Goal: Information Seeking & Learning: Learn about a topic

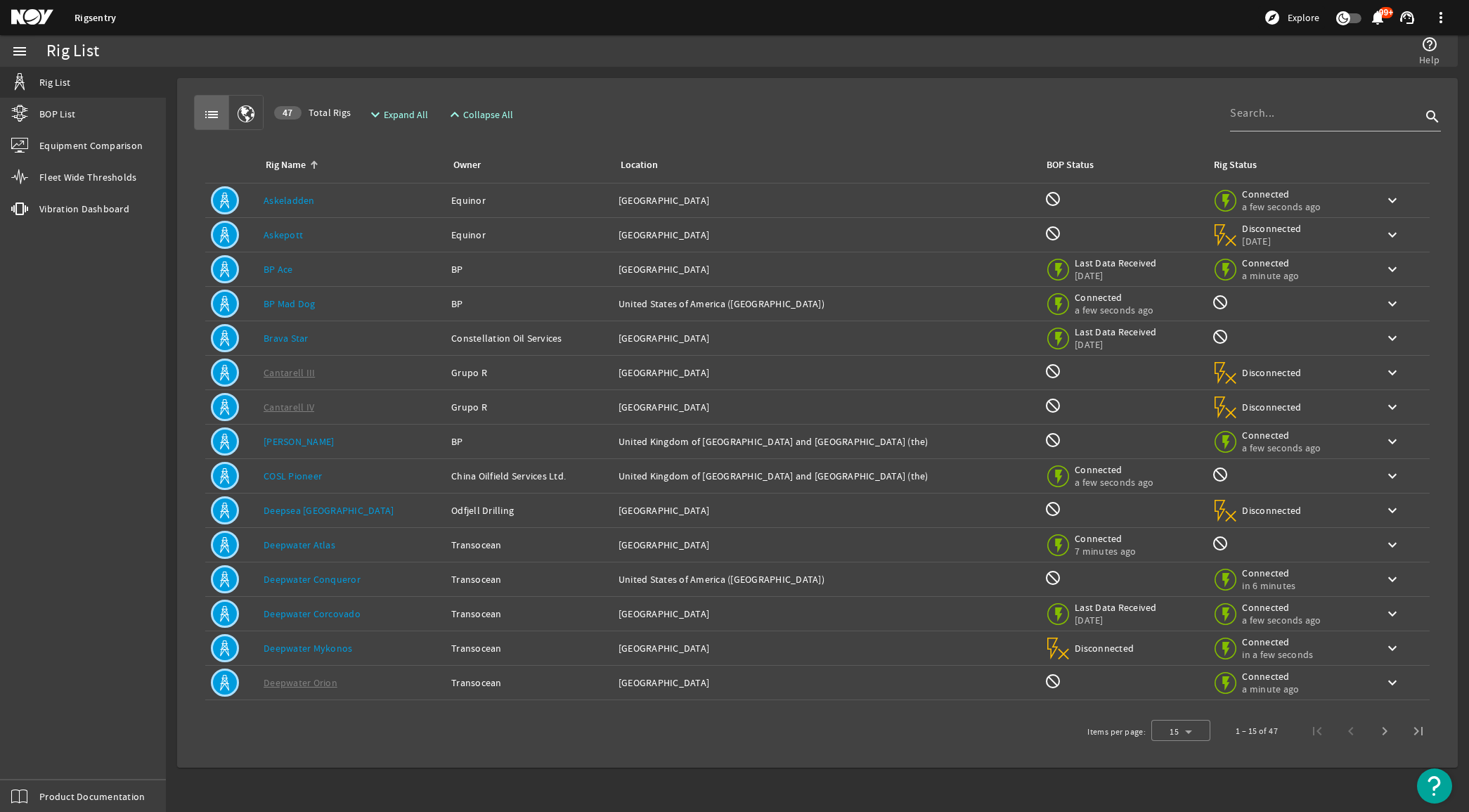
click at [451, 645] on div "Owner: Transocean" at bounding box center [529, 648] width 156 height 14
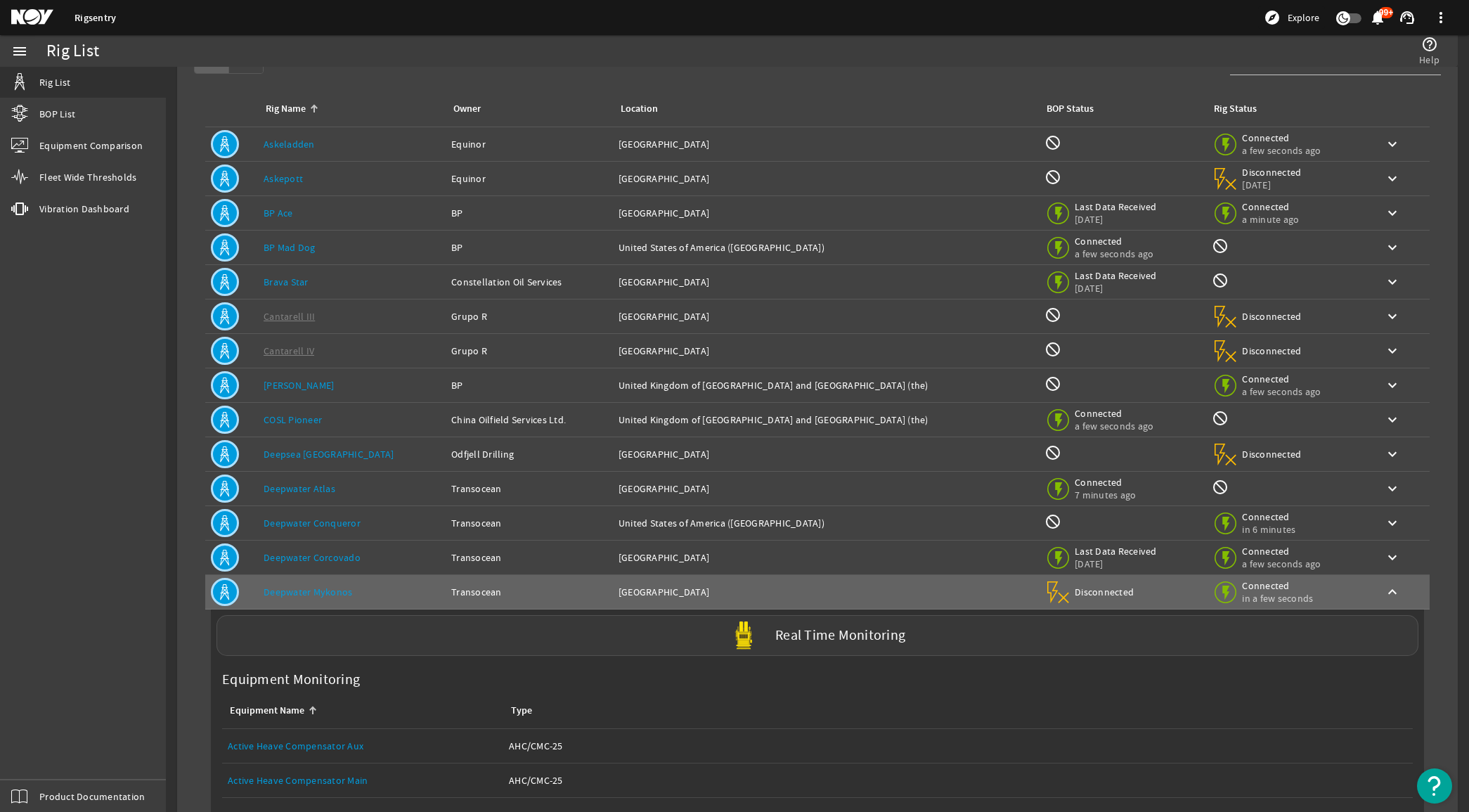
scroll to position [88, 0]
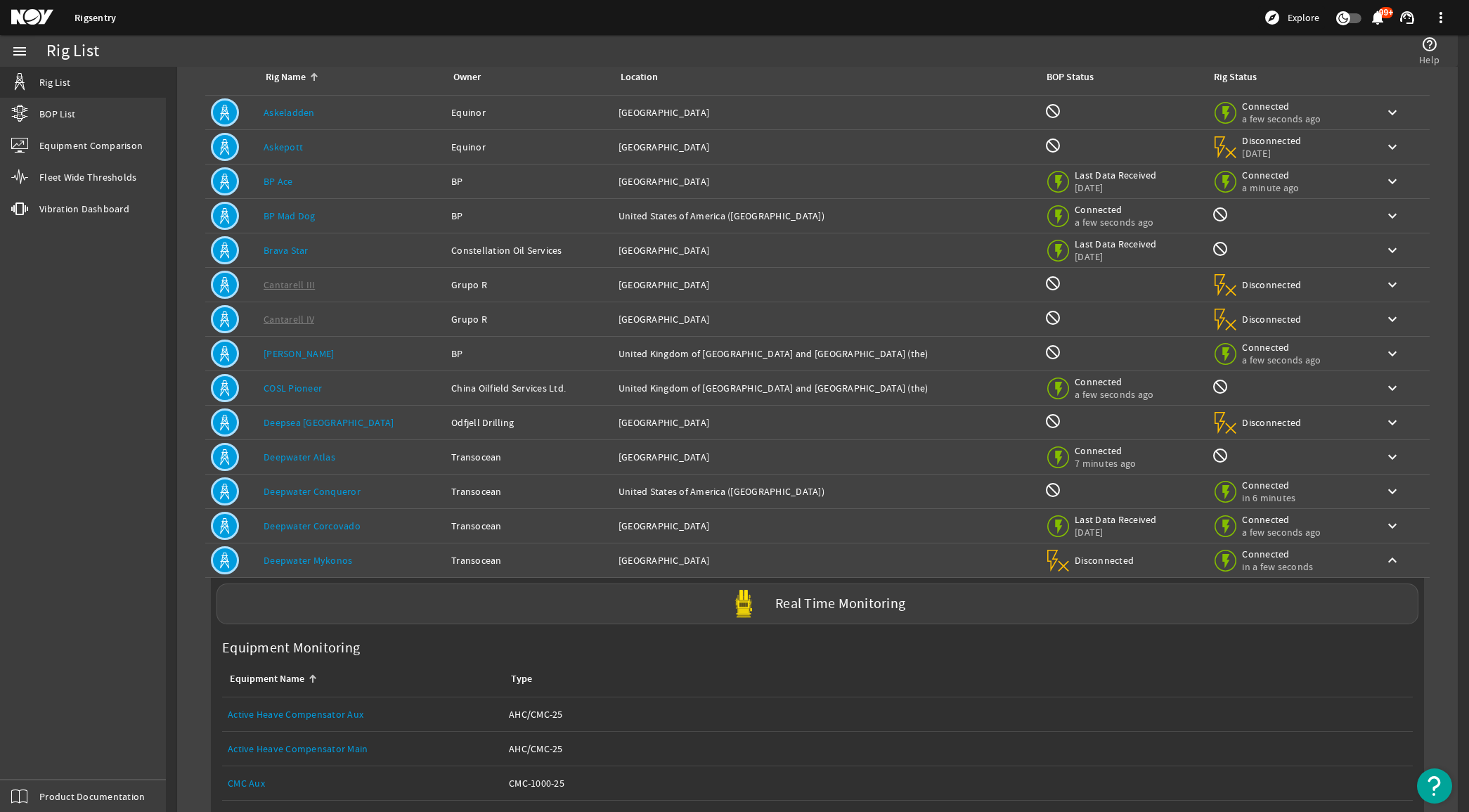
click at [451, 555] on div "Owner: Transocean" at bounding box center [529, 560] width 156 height 14
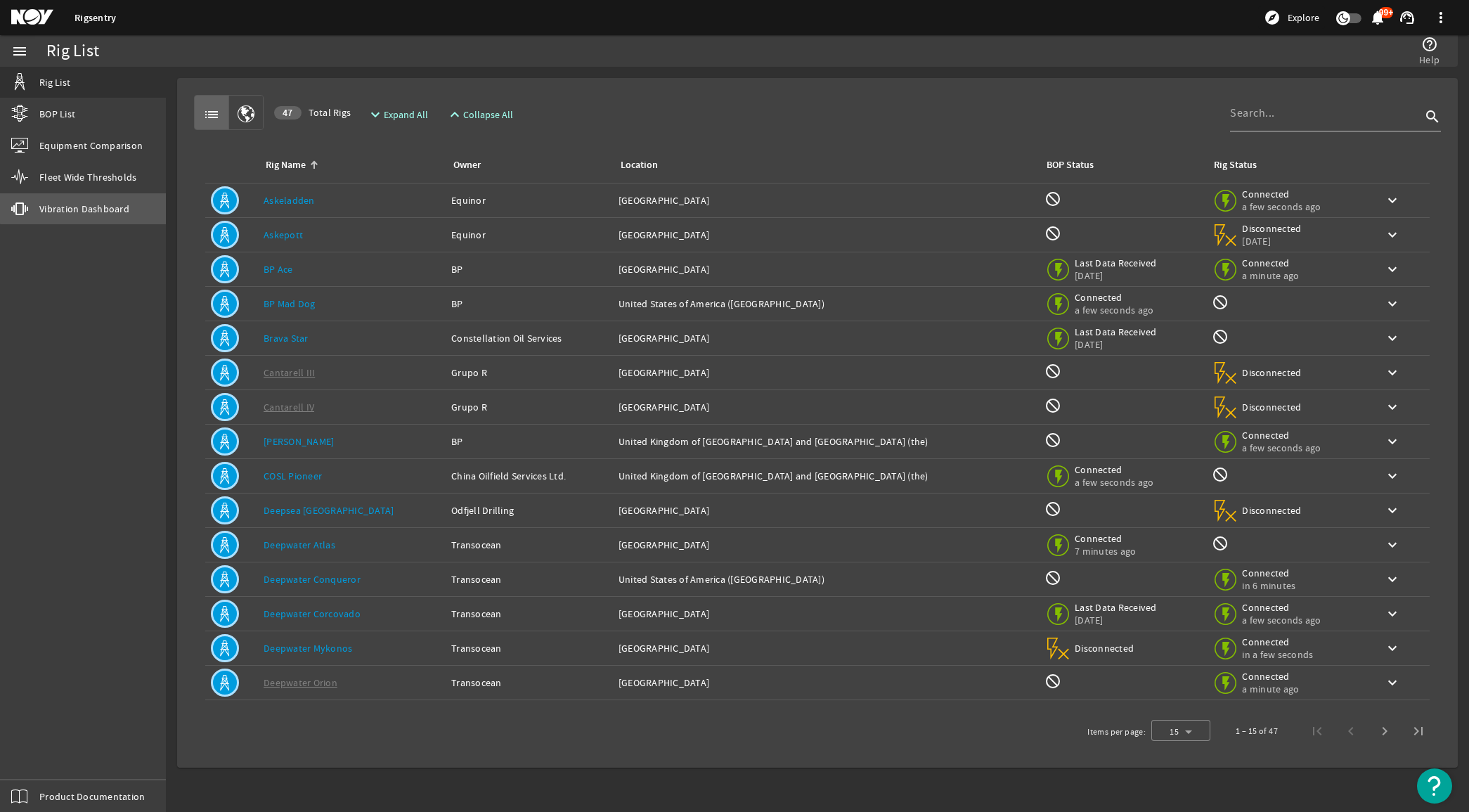
click at [109, 206] on span "Vibration Dashboard" at bounding box center [84, 209] width 90 height 14
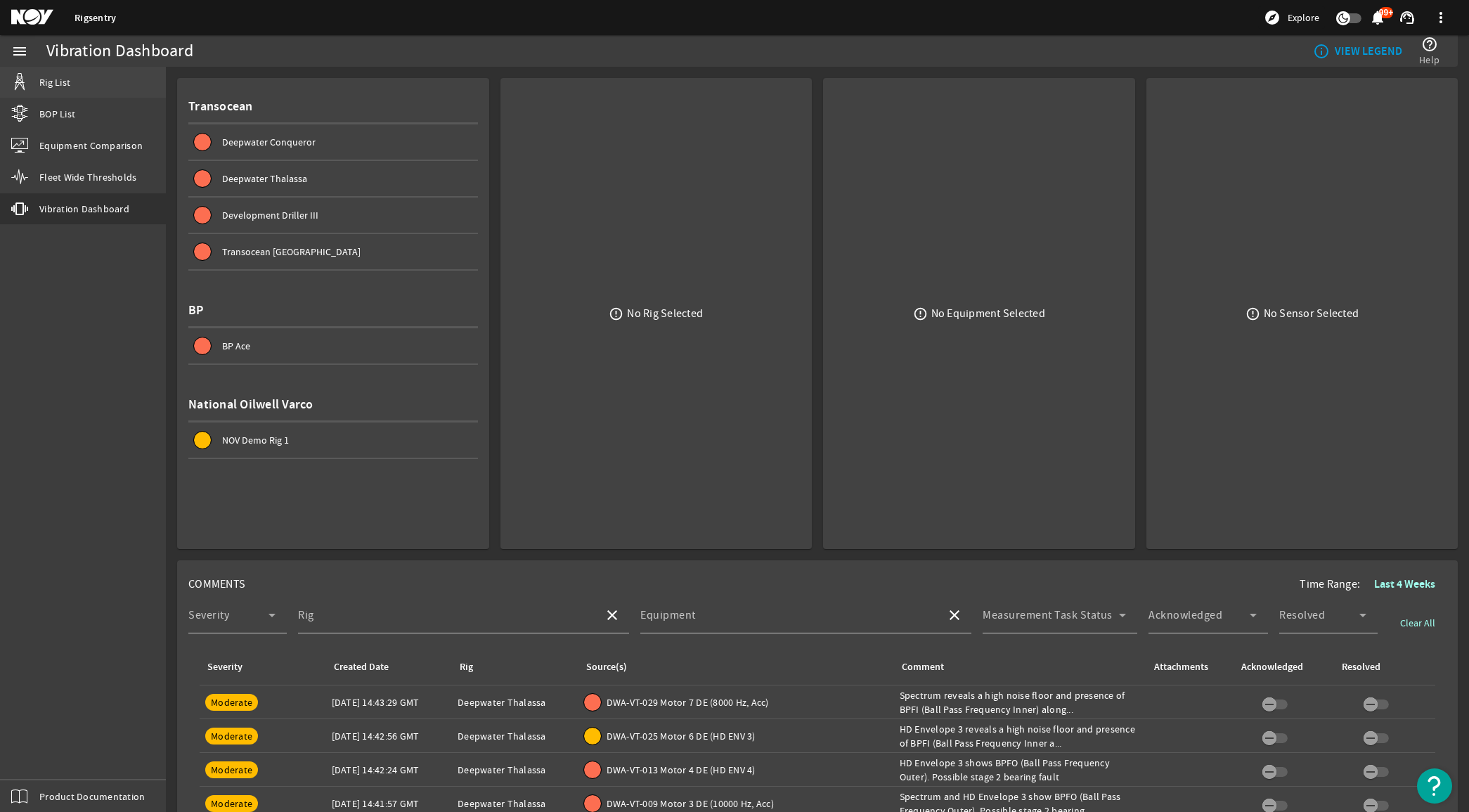
click at [58, 72] on link "Rig List" at bounding box center [83, 82] width 166 height 31
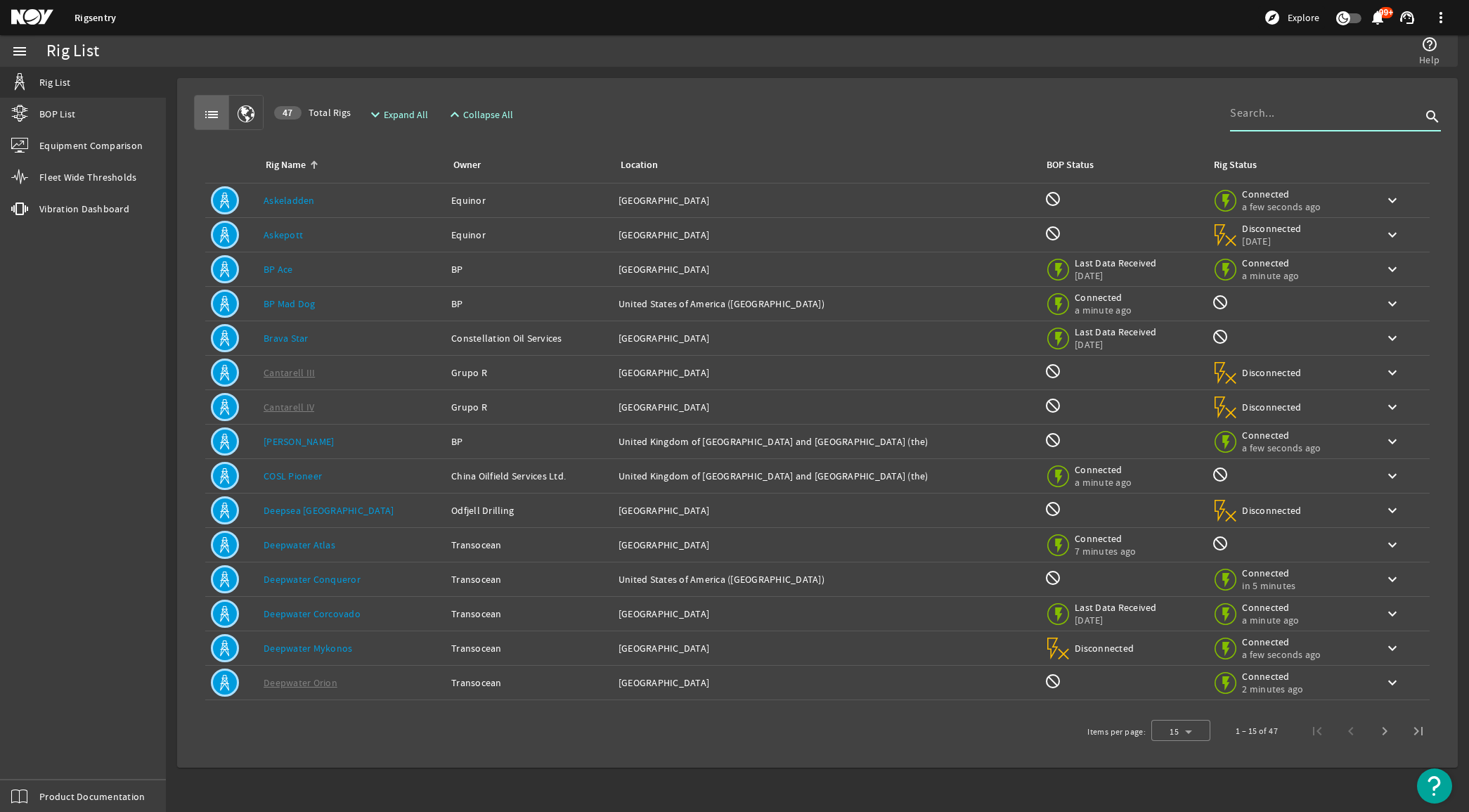
click at [1325, 113] on input at bounding box center [1325, 113] width 191 height 17
type input "Thalassa"
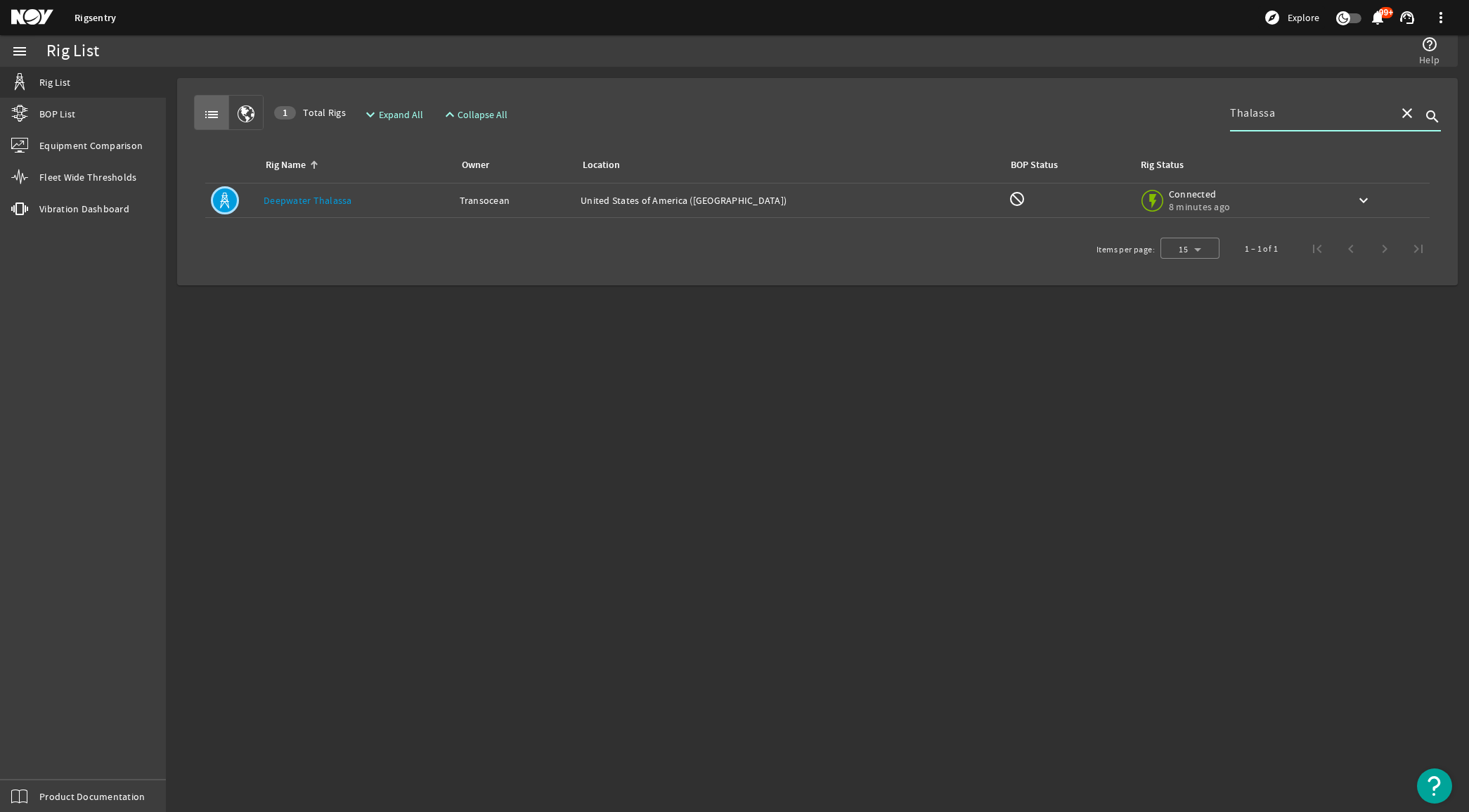
click at [321, 203] on link "Deepwater Thalassa" at bounding box center [308, 200] width 89 height 13
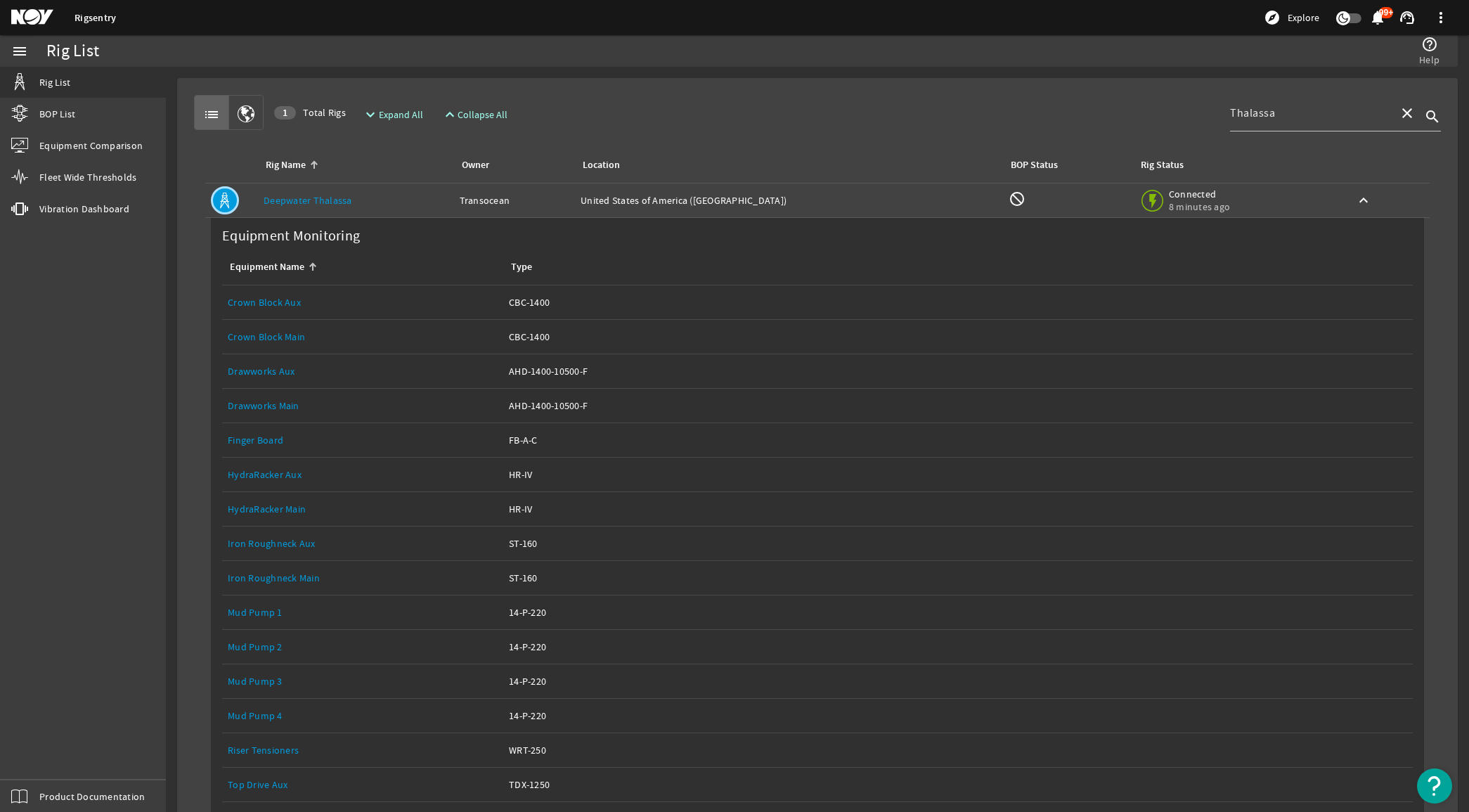
click at [335, 194] on link "Deepwater Thalassa" at bounding box center [308, 200] width 89 height 13
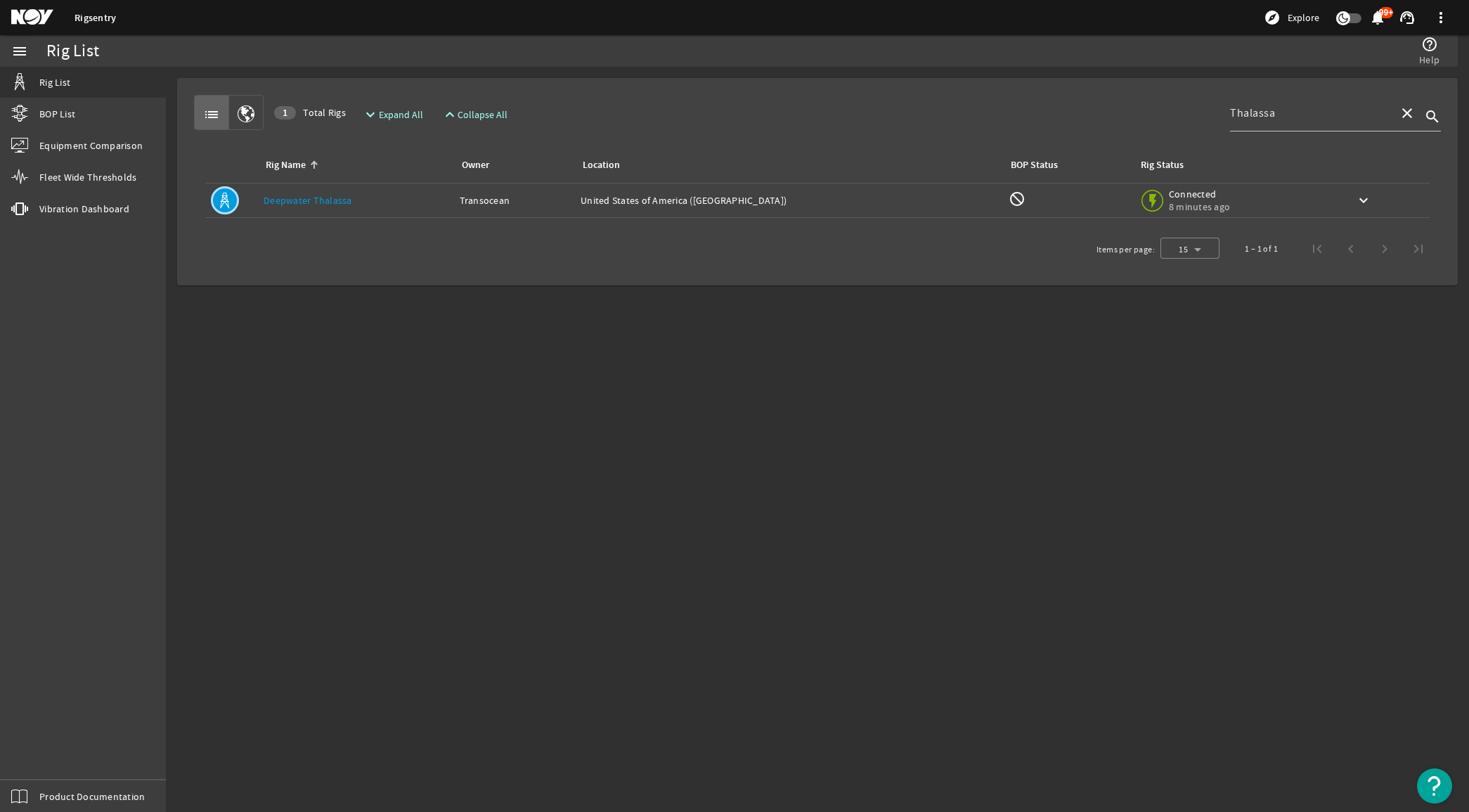
click at [322, 198] on link "Deepwater Thalassa" at bounding box center [308, 200] width 89 height 13
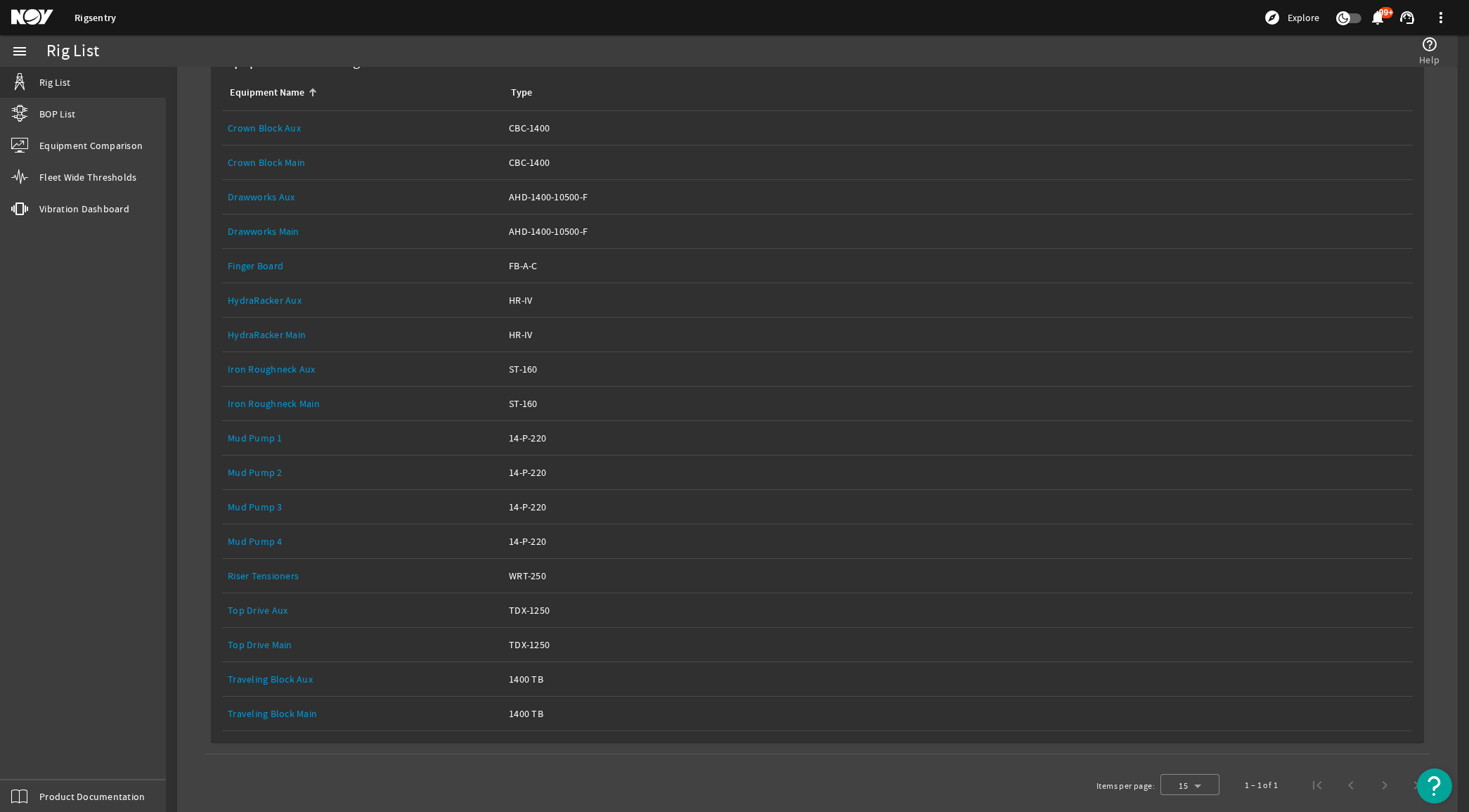
scroll to position [175, 0]
click at [248, 646] on link "Top Drive Main" at bounding box center [260, 643] width 65 height 13
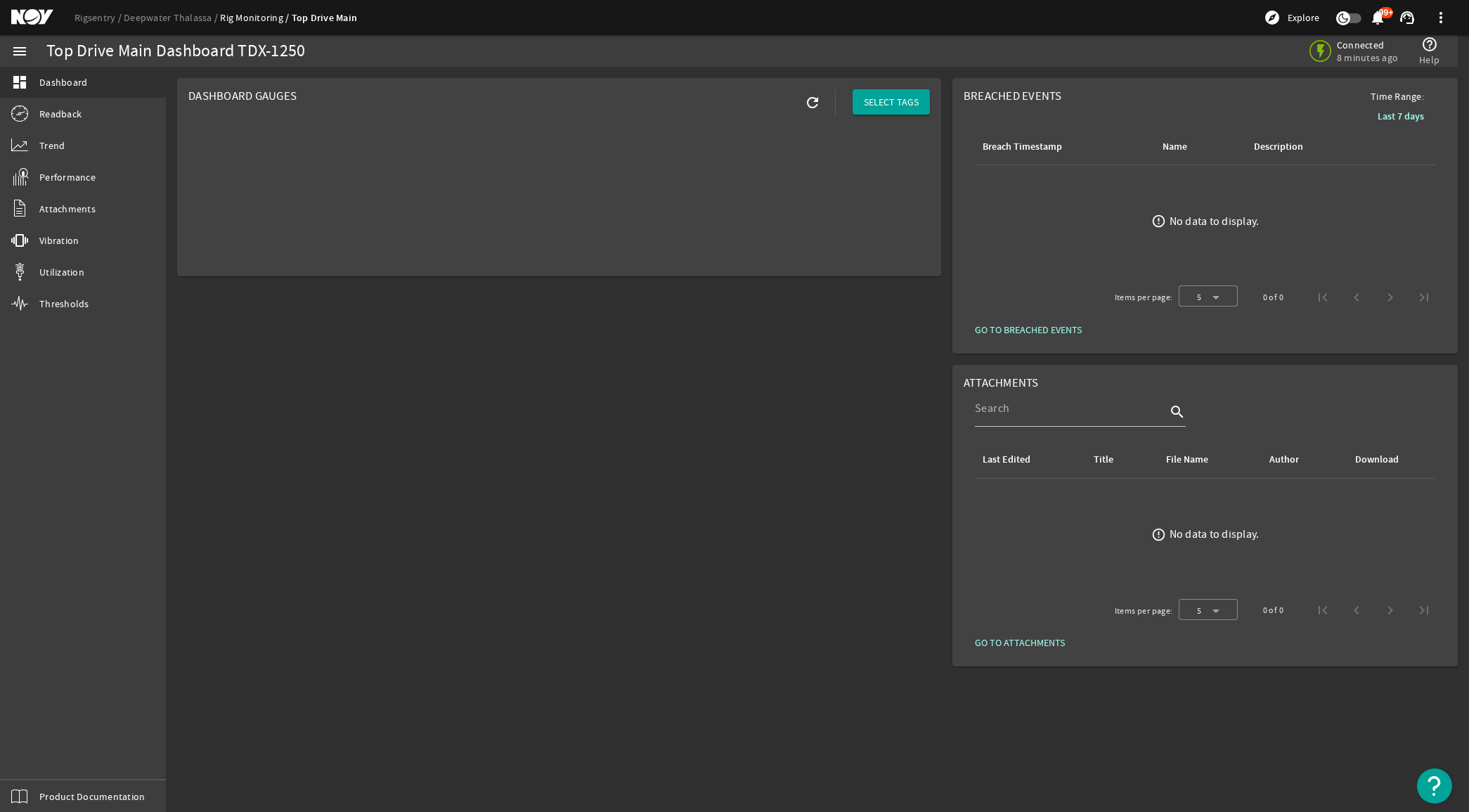
click at [943, 268] on rigsentry-mat-card "Dashboard Gauges refresh SELECT TAGS" at bounding box center [559, 177] width 776 height 210
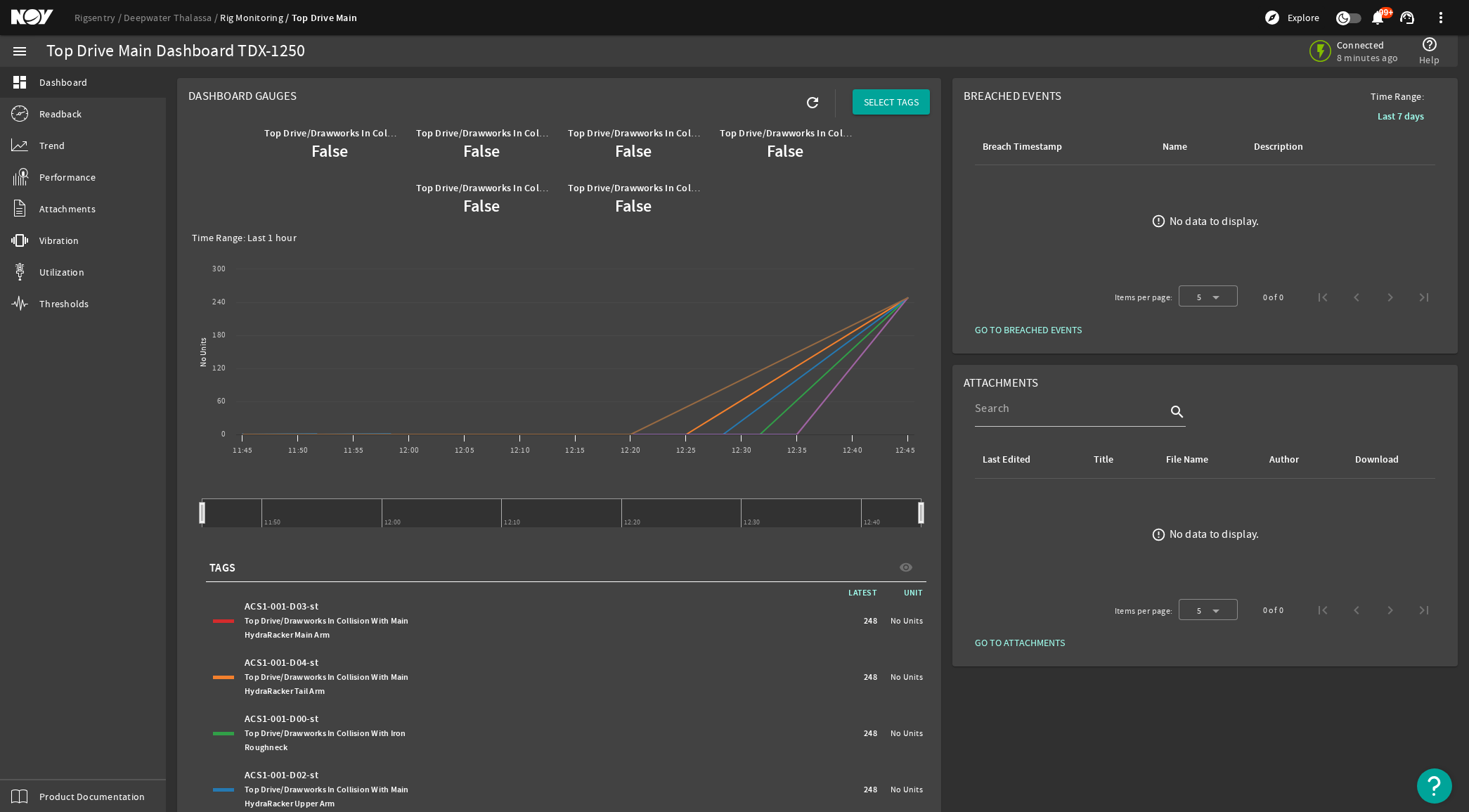
click at [946, 261] on rigsentry-mat-card "Breached Events Time Range: Last 7 days Breach Timestamp Name Description error…" at bounding box center [1205, 216] width 517 height 287
click at [946, 314] on rigsentry-mat-card "Breached Events Time Range: Last 7 days Breach Timestamp Name Description error…" at bounding box center [1205, 216] width 517 height 287
click at [144, 14] on link "Deepwater Thalassa" at bounding box center [172, 17] width 96 height 13
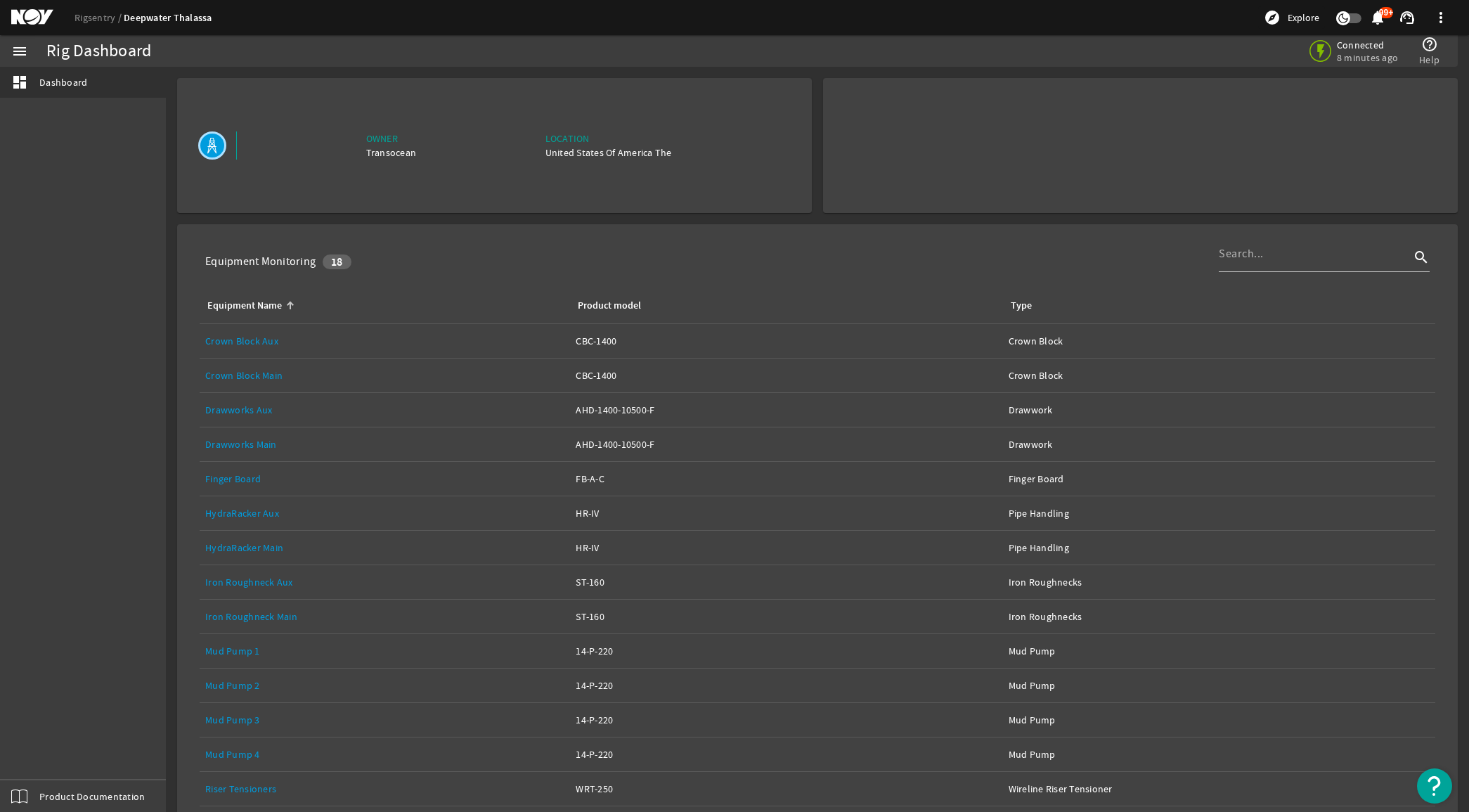
click at [173, 212] on rigsentry-mat-card "Owner Transocean Location [GEOGRAPHIC_DATA] The" at bounding box center [494, 145] width 646 height 146
